Goal: Task Accomplishment & Management: Manage account settings

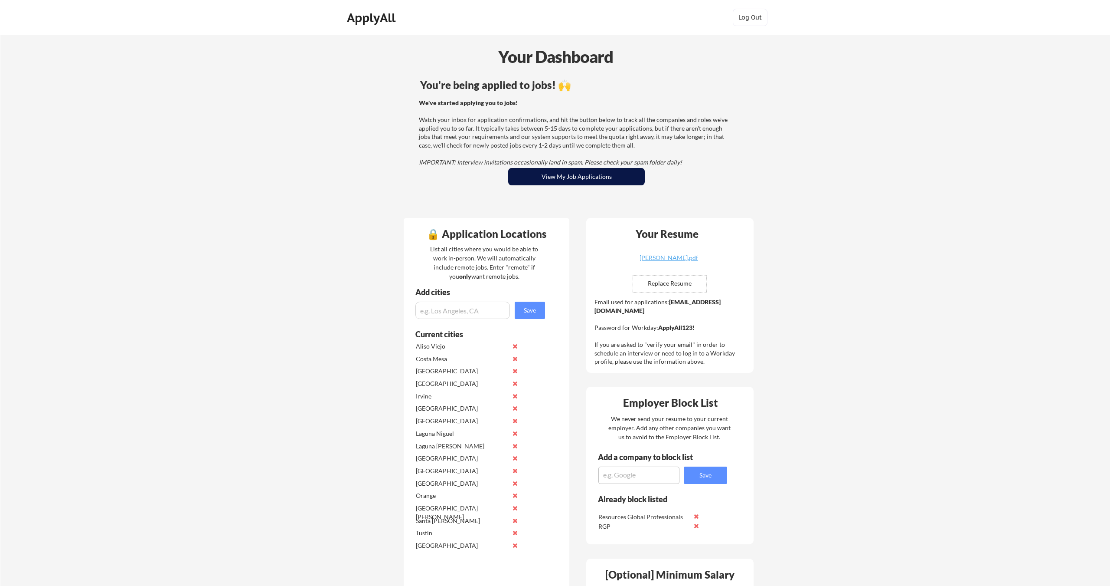
click at [577, 178] on button "View My Job Applications" at bounding box center [576, 176] width 137 height 17
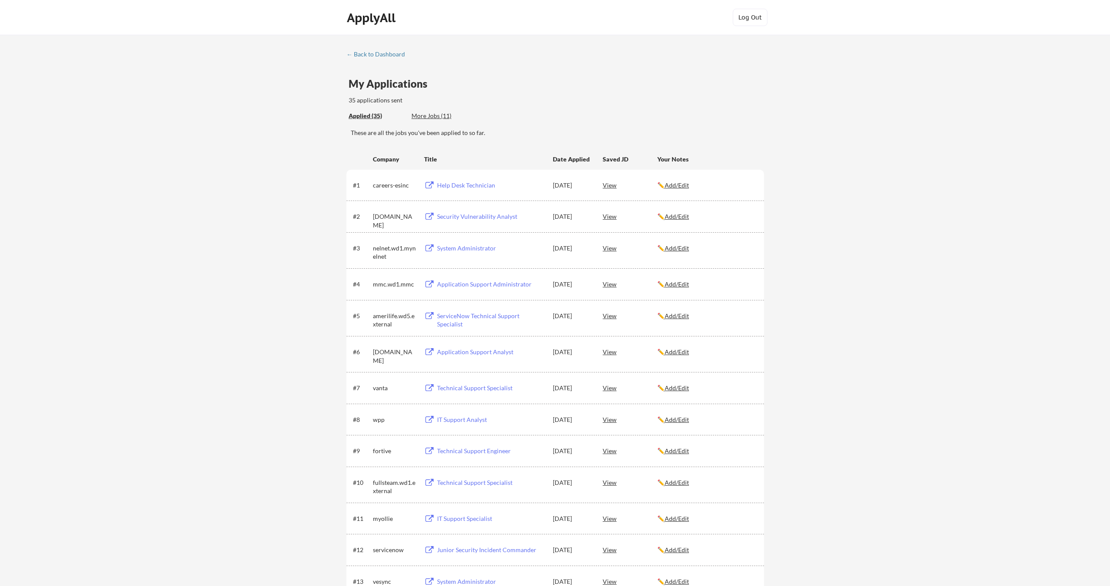
click at [442, 115] on div "More Jobs (11)" at bounding box center [444, 115] width 64 height 9
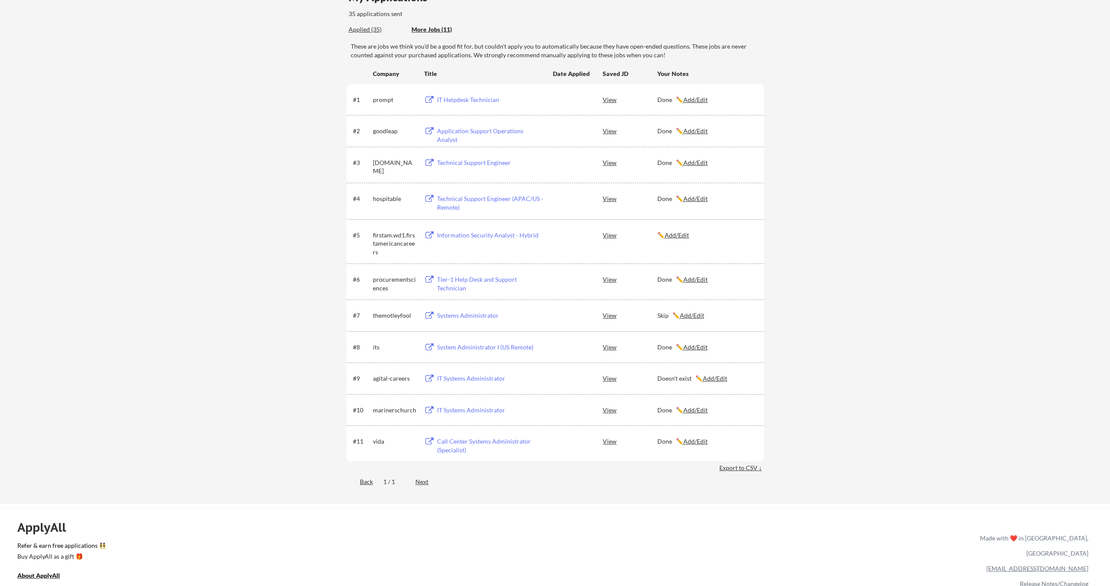
scroll to position [86, 0]
click at [476, 236] on div "Information Security Analyst - Hybrid" at bounding box center [491, 235] width 108 height 9
click at [469, 234] on div "Information Security Analyst - Hybrid" at bounding box center [491, 235] width 108 height 9
click at [678, 235] on u "Add/Edit" at bounding box center [677, 234] width 24 height 7
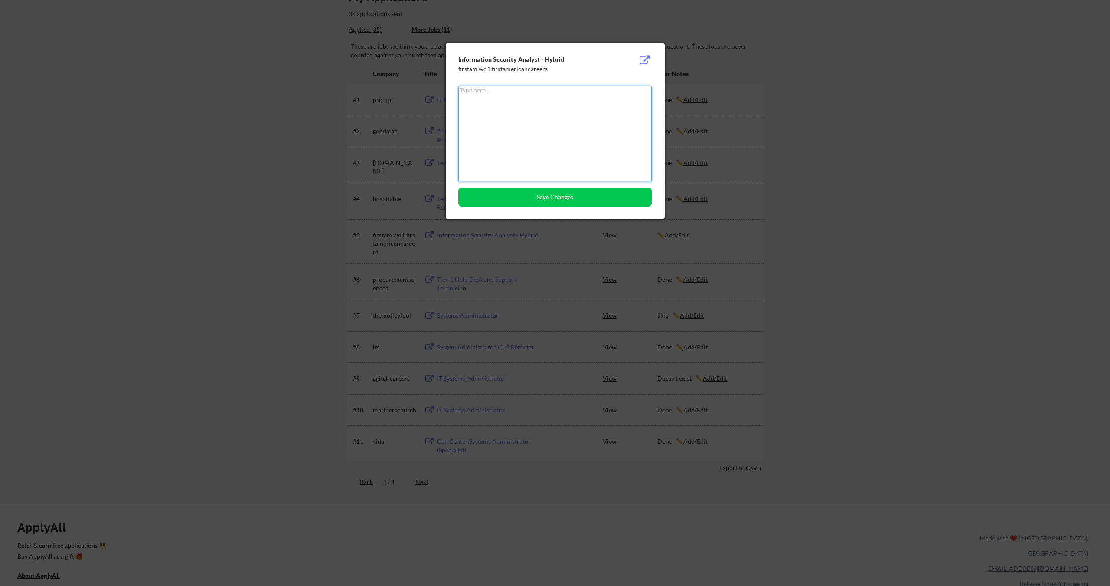
click at [530, 138] on textarea at bounding box center [554, 133] width 193 height 95
type textarea "Done"
click at [569, 204] on button "Save Changes" at bounding box center [554, 196] width 193 height 19
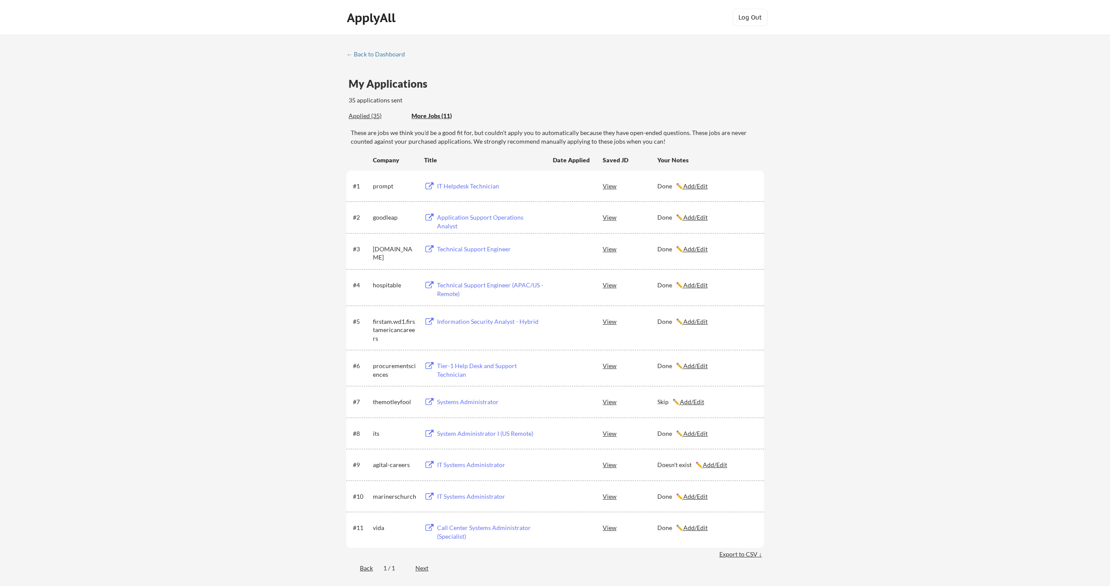
scroll to position [0, 0]
click at [374, 121] on div "Applied (35) More Jobs (11)" at bounding box center [412, 116] width 127 height 18
click at [368, 116] on div "Applied (35)" at bounding box center [377, 115] width 56 height 9
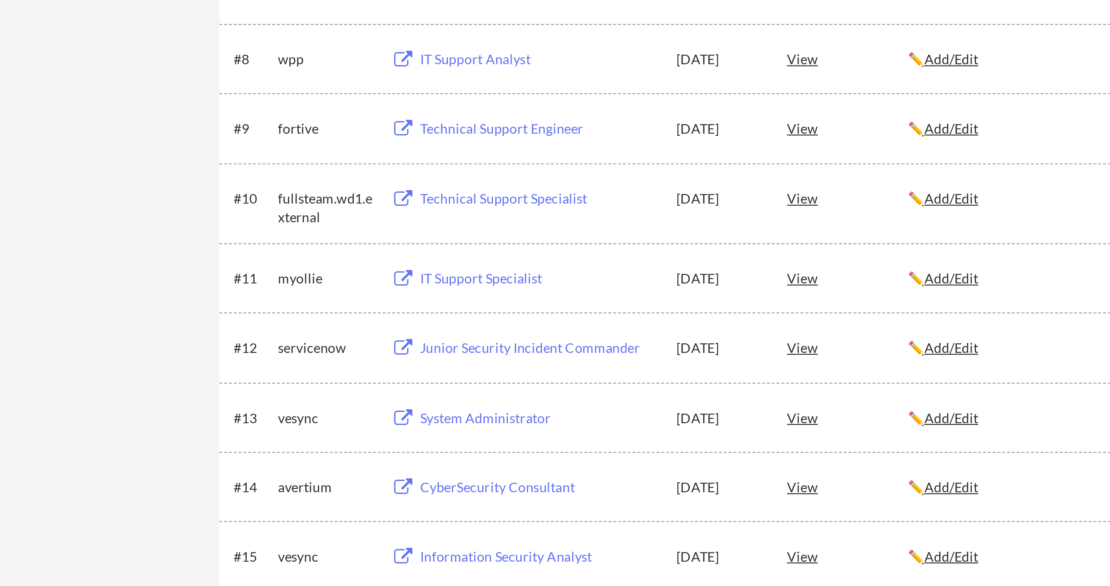
scroll to position [286, 0]
